Goal: Information Seeking & Learning: Learn about a topic

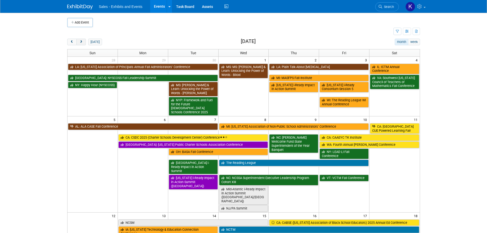
click at [80, 42] on span "next" at bounding box center [81, 41] width 4 height 3
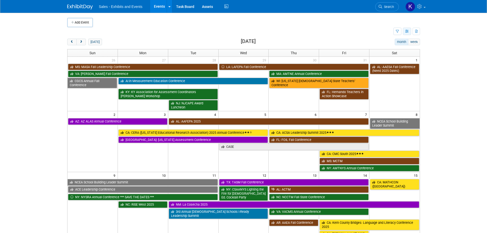
click at [408, 31] on icon "button" at bounding box center [407, 31] width 4 height 3
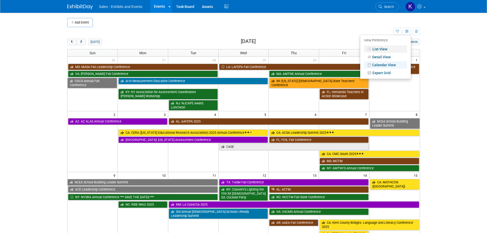
click at [386, 49] on link "List View" at bounding box center [385, 49] width 43 height 7
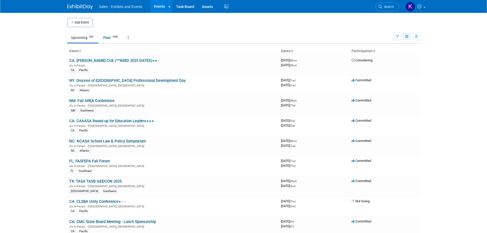
click at [408, 36] on icon "button" at bounding box center [407, 36] width 4 height 3
click at [399, 38] on icon "button" at bounding box center [397, 36] width 3 height 3
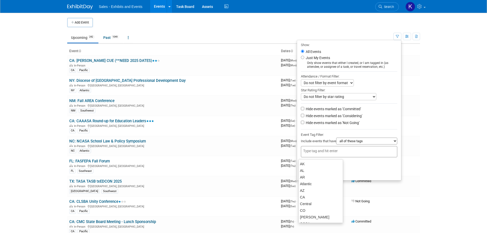
click at [328, 150] on input "text" at bounding box center [323, 150] width 41 height 5
click at [393, 143] on select "all of these tags any one of these tags only and exactly these specific tags" at bounding box center [366, 141] width 61 height 7
click at [336, 139] on select "all of these tags any one of these tags only and exactly these specific tags" at bounding box center [366, 141] width 61 height 7
click at [327, 149] on div at bounding box center [349, 151] width 96 height 11
click at [392, 141] on select "all of these tags any one of these tags only and exactly these specific tags" at bounding box center [366, 141] width 61 height 7
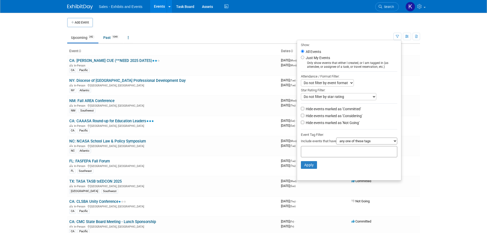
select select "all"
click at [336, 139] on select "all of these tags any one of these tags only and exactly these specific tags" at bounding box center [366, 141] width 61 height 7
click at [352, 150] on div at bounding box center [349, 151] width 96 height 11
type input "MI"
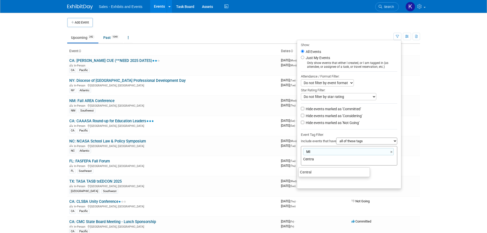
type input "Central"
drag, startPoint x: 307, startPoint y: 171, endPoint x: 341, endPoint y: 182, distance: 35.8
click at [307, 172] on div "Central" at bounding box center [335, 172] width 72 height 7
type input "MI, Central"
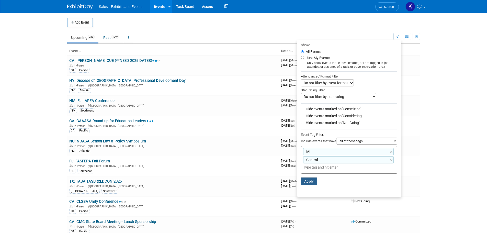
click at [309, 185] on button "Apply" at bounding box center [309, 182] width 16 height 8
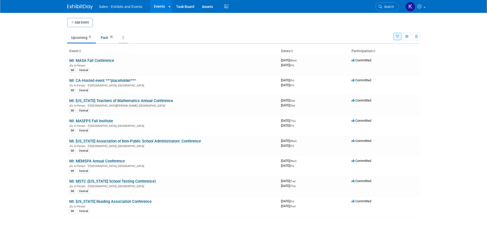
click at [126, 36] on link at bounding box center [123, 38] width 9 height 10
click at [130, 47] on link "All Events 24 Past and Upcoming" at bounding box center [139, 49] width 41 height 11
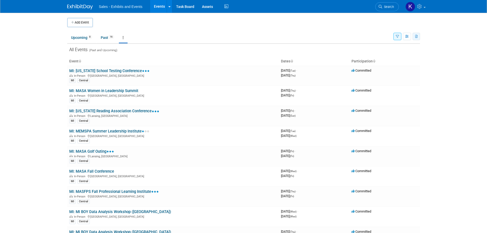
click at [416, 37] on icon "button" at bounding box center [416, 36] width 3 height 3
click at [379, 51] on link "Export Current View (24 Events)" at bounding box center [389, 52] width 56 height 7
click at [416, 38] on icon "button" at bounding box center [416, 36] width 3 height 3
click at [381, 53] on link "Export Current View (24 Events)" at bounding box center [389, 52] width 56 height 7
drag, startPoint x: 398, startPoint y: 35, endPoint x: 398, endPoint y: 38, distance: 2.8
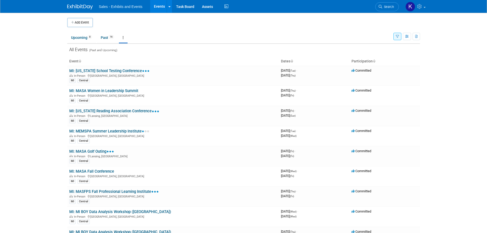
click at [398, 35] on icon "button" at bounding box center [397, 36] width 3 height 3
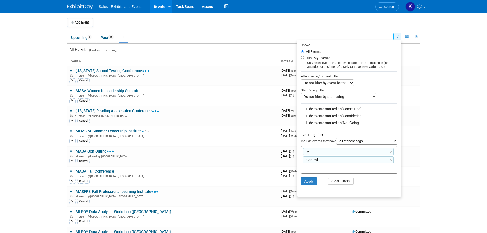
drag, startPoint x: 345, startPoint y: 187, endPoint x: 357, endPoint y: 178, distance: 14.8
click at [345, 187] on li "Apply Clear Filters" at bounding box center [349, 181] width 104 height 15
drag, startPoint x: 343, startPoint y: 183, endPoint x: 347, endPoint y: 183, distance: 3.6
click at [343, 183] on button "Clear Filters" at bounding box center [341, 181] width 26 height 7
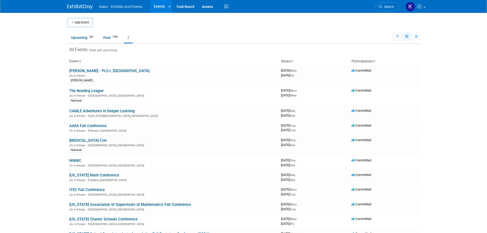
click at [405, 35] on icon "button" at bounding box center [407, 36] width 4 height 3
click at [387, 73] on link "Calendar View" at bounding box center [385, 70] width 43 height 7
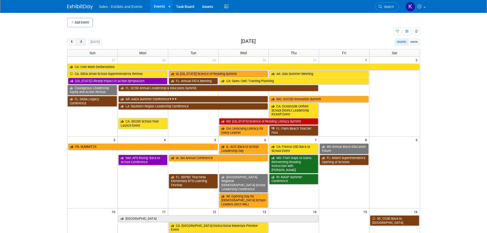
click at [79, 41] on button "next" at bounding box center [80, 42] width 9 height 7
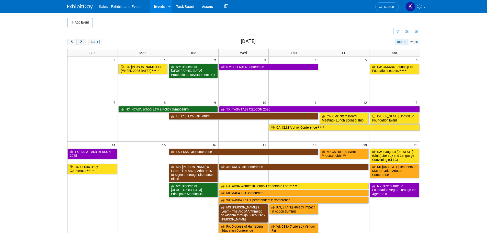
click at [79, 41] on button "next" at bounding box center [80, 42] width 9 height 7
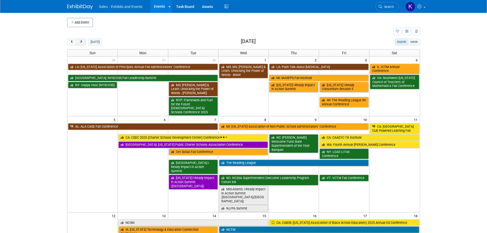
click at [83, 41] on span "next" at bounding box center [81, 41] width 4 height 3
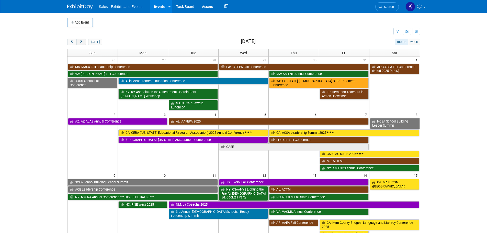
click at [83, 42] on button "next" at bounding box center [80, 42] width 9 height 7
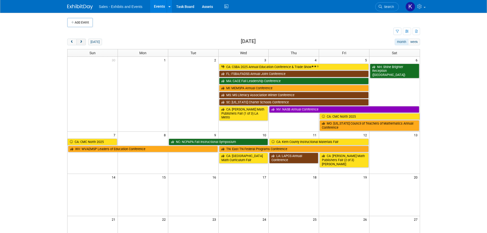
click at [84, 42] on button "next" at bounding box center [80, 42] width 9 height 7
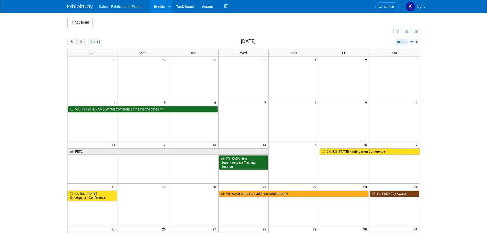
click at [84, 43] on button "next" at bounding box center [80, 42] width 9 height 7
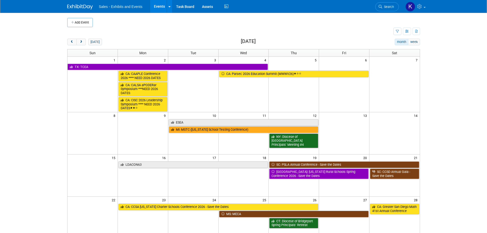
drag, startPoint x: 84, startPoint y: 44, endPoint x: 88, endPoint y: 47, distance: 4.6
click at [84, 44] on button "next" at bounding box center [80, 42] width 9 height 7
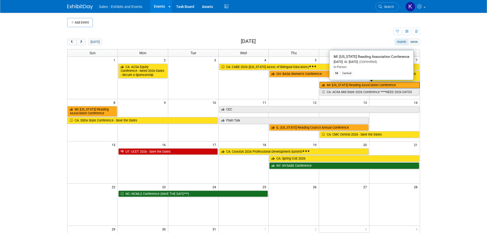
click at [333, 86] on link "MI: [US_STATE] Reading Association Conference" at bounding box center [370, 85] width 100 height 7
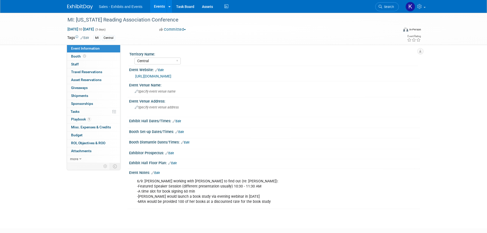
select select "Central"
click at [76, 56] on span "Booth" at bounding box center [79, 56] width 16 height 4
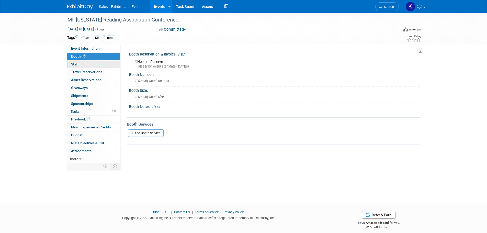
click at [75, 67] on link "0 Staff 0" at bounding box center [93, 65] width 53 height 8
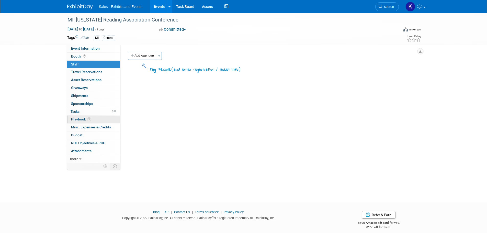
click at [76, 117] on link "1 Playbook 1" at bounding box center [93, 120] width 53 height 8
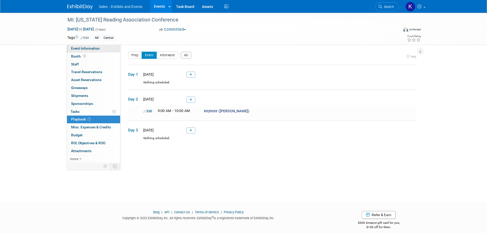
click at [76, 47] on span "Event Information" at bounding box center [85, 48] width 29 height 4
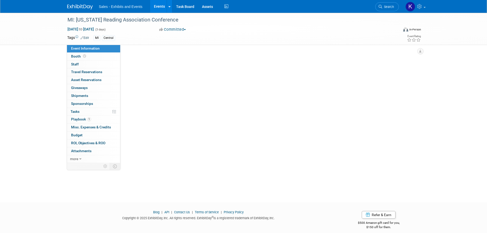
select select "Central"
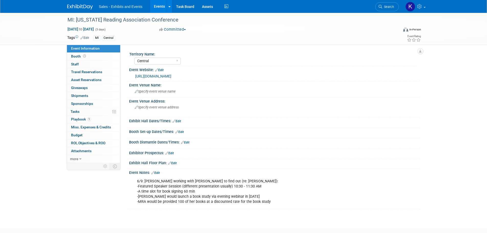
click at [78, 3] on link at bounding box center [83, 4] width 32 height 4
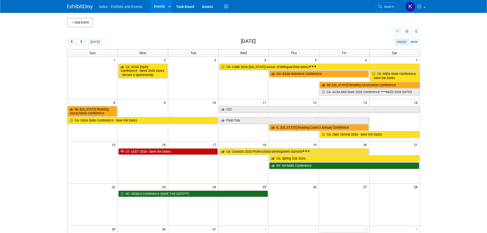
drag, startPoint x: 95, startPoint y: 42, endPoint x: 149, endPoint y: 44, distance: 53.5
click at [95, 42] on button "[DATE]" at bounding box center [95, 42] width 14 height 7
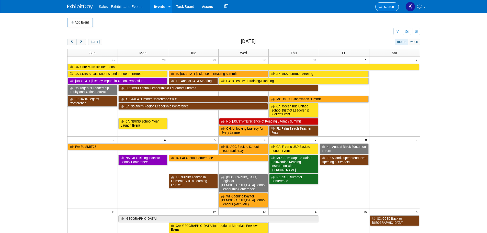
click at [384, 5] on span "Search" at bounding box center [388, 7] width 12 height 4
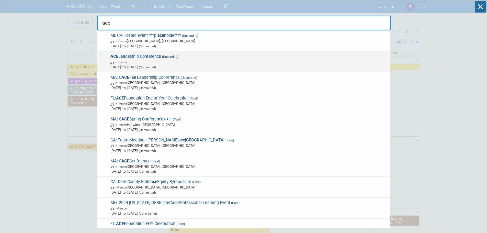
type input "ace"
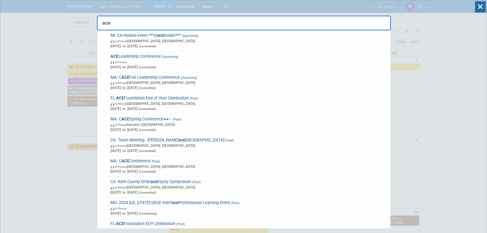
drag, startPoint x: 163, startPoint y: 58, endPoint x: 174, endPoint y: 59, distance: 10.8
click at [163, 58] on span "(Upcoming)" at bounding box center [169, 57] width 17 height 4
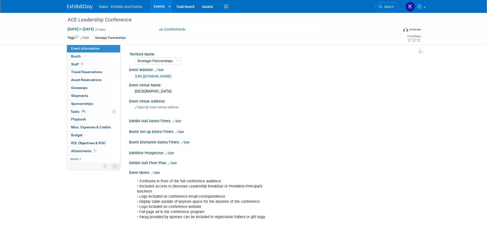
select select "Strategic Partnerships"
click at [76, 112] on span "Tasks 0%" at bounding box center [79, 111] width 16 height 4
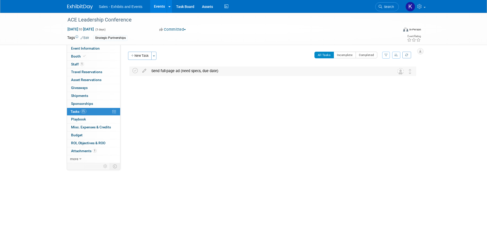
click at [190, 72] on div "Send full-page ad (need specs, due date)" at bounding box center [268, 71] width 238 height 9
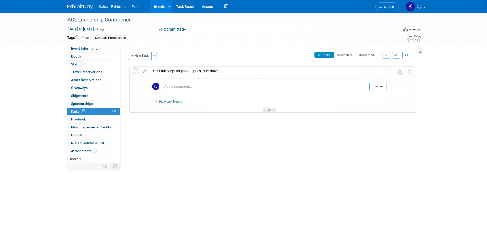
click at [193, 70] on div "Send full-page ad (need specs, due date)" at bounding box center [268, 71] width 238 height 9
